Goal: Task Accomplishment & Management: Use online tool/utility

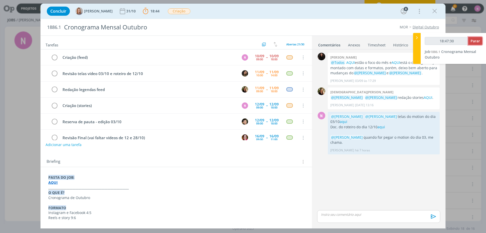
click at [474, 42] on span "Parar" at bounding box center [474, 40] width 9 height 5
type input "18:47:34"
click at [416, 33] on div at bounding box center [417, 48] width 8 height 31
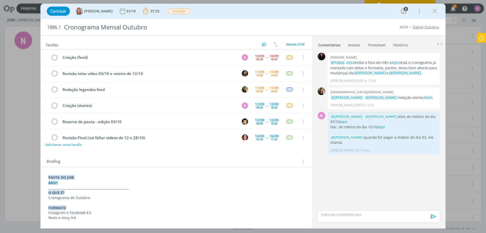
click at [379, 47] on link "Timesheet" at bounding box center [376, 43] width 18 height 7
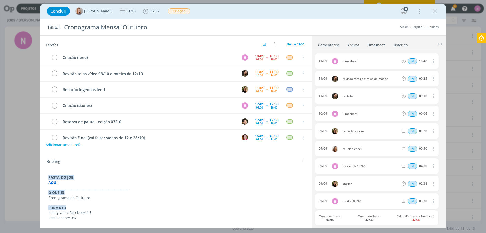
click at [431, 59] on icon "dialog" at bounding box center [433, 61] width 6 height 6
click at [414, 77] on link "Editar" at bounding box center [419, 78] width 40 height 8
click at [356, 61] on div "Timesheet" at bounding box center [355, 61] width 27 height 6
drag, startPoint x: 362, startPoint y: 63, endPoint x: 331, endPoint y: 65, distance: 31.2
click at [331, 65] on div "[DATE] 10:41 Timesheet Selecione a tarefa N 18:48" at bounding box center [376, 60] width 123 height 15
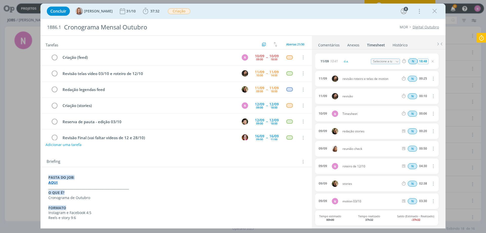
click at [422, 62] on input "18:48" at bounding box center [423, 61] width 11 height 6
type input "01:45"
click at [333, 59] on span "10:41" at bounding box center [334, 60] width 8 height 3
click at [325, 57] on div "[DATE] 10:41 d.a. Selecione a tarefa N 01:45" at bounding box center [376, 60] width 123 height 15
click at [325, 58] on div "[DATE] 10:41 d.a. Selecione a tarefa N 01:45" at bounding box center [376, 60] width 123 height 15
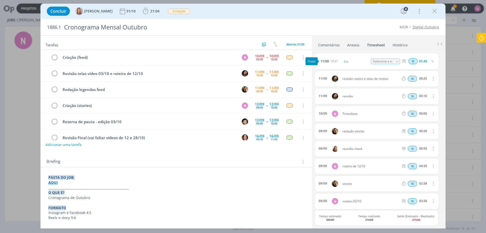
click at [325, 60] on span "11/09" at bounding box center [324, 60] width 8 height 3
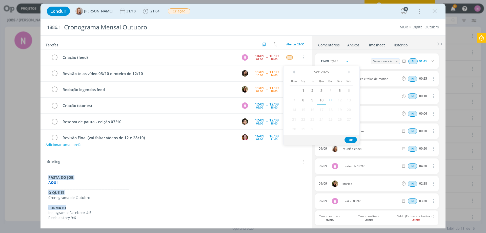
click at [320, 99] on span "10" at bounding box center [321, 100] width 9 height 10
drag, startPoint x: 346, startPoint y: 142, endPoint x: 350, endPoint y: 139, distance: 5.1
click at [346, 141] on button "Ok" at bounding box center [350, 139] width 12 height 6
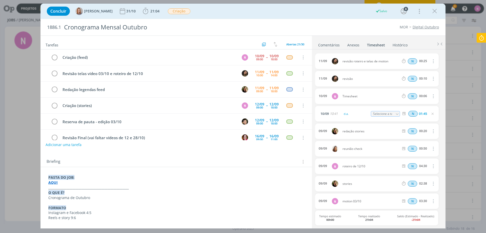
click at [481, 40] on icon at bounding box center [481, 38] width 9 height 10
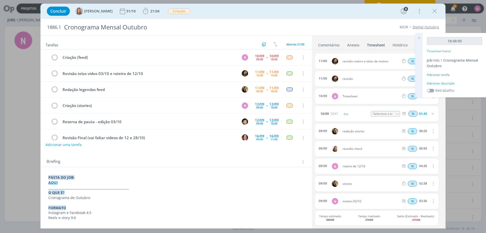
click at [419, 36] on icon at bounding box center [418, 38] width 9 height 10
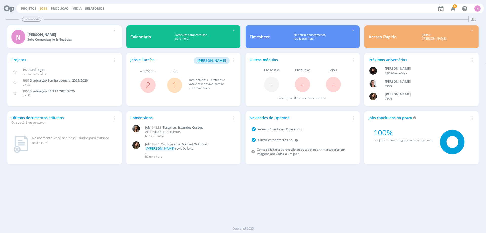
click at [46, 9] on link "Jobs" at bounding box center [43, 8] width 7 height 4
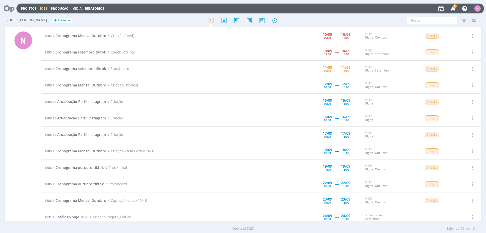
click at [95, 51] on span "Cronograma setembro tiktok" at bounding box center [80, 52] width 51 height 5
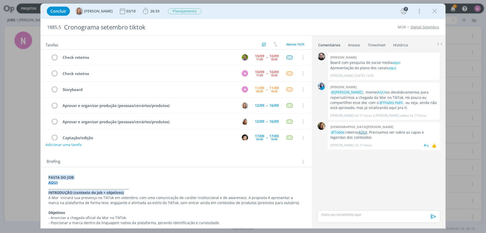
drag, startPoint x: 365, startPoint y: 135, endPoint x: 364, endPoint y: 133, distance: 3.0
click at [364, 134] on p "@Todos roteiros AQUI . Precisamos ver sobre as capas e legendas dos conteúdos" at bounding box center [383, 135] width 107 height 10
click at [364, 132] on link "AQUI" at bounding box center [362, 132] width 9 height 5
click at [150, 14] on span "26:33" at bounding box center [151, 11] width 19 height 8
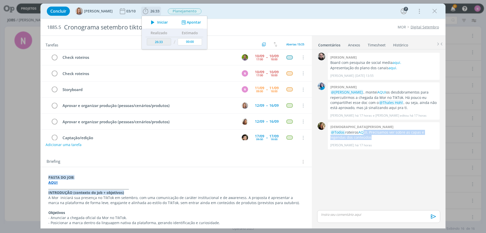
click at [186, 25] on icon "dialog" at bounding box center [183, 22] width 6 height 5
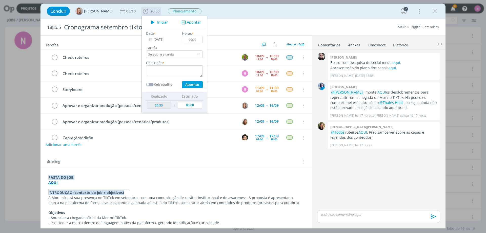
click at [186, 24] on icon "dialog" at bounding box center [183, 22] width 6 height 5
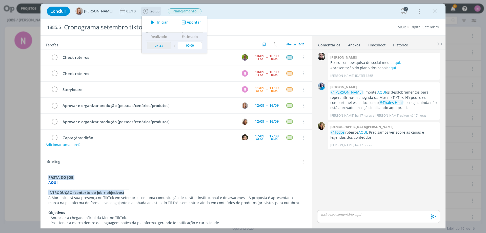
click at [161, 18] on div "Iniciar Apontar" at bounding box center [174, 22] width 65 height 13
drag, startPoint x: 161, startPoint y: 21, endPoint x: 158, endPoint y: 17, distance: 4.6
click at [160, 21] on span "Iniciar" at bounding box center [162, 22] width 11 height 4
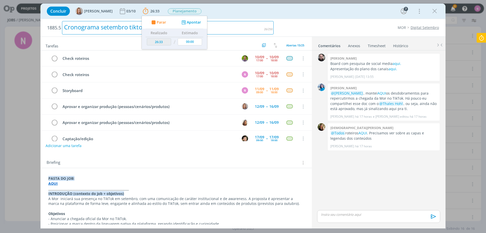
click at [243, 23] on div "Cronograma setembro tiktok" at bounding box center [168, 27] width 212 height 13
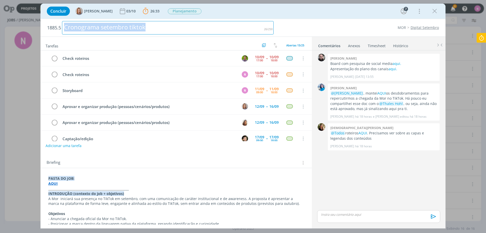
drag, startPoint x: 151, startPoint y: 27, endPoint x: 64, endPoint y: 24, distance: 87.3
click at [64, 24] on div "Cronograma setembro tiktok" at bounding box center [168, 27] width 212 height 13
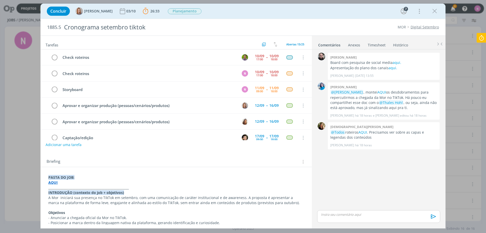
click at [57, 24] on h2 "1885.5 Cronograma setembro tiktok" at bounding box center [160, 27] width 226 height 16
drag, startPoint x: 47, startPoint y: 25, endPoint x: 61, endPoint y: 29, distance: 14.8
click at [61, 29] on h2 "1885.5 Cronograma setembro tiktok" at bounding box center [160, 27] width 226 height 16
copy span "1885.5"
